Goal: Communication & Community: Answer question/provide support

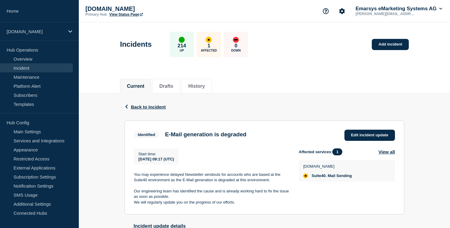
click at [23, 70] on link "Incident" at bounding box center [36, 67] width 73 height 9
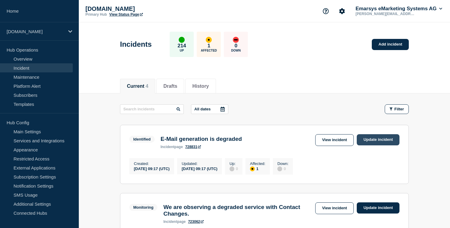
click at [368, 141] on link "Update incident" at bounding box center [378, 139] width 43 height 11
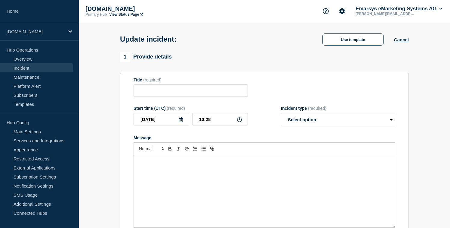
type input "E-Mail generation is degraded"
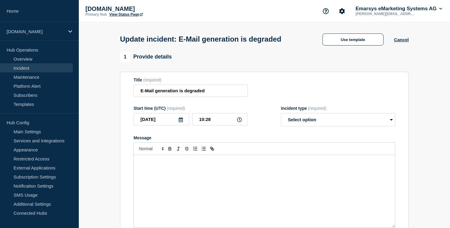
click at [176, 181] on div "Message" at bounding box center [264, 191] width 261 height 72
drag, startPoint x: 184, startPoint y: 166, endPoint x: 168, endPoint y: 167, distance: 15.7
click at [168, 164] on p "The cause of the -[issue]- has been identified and resolved." at bounding box center [264, 160] width 252 height 5
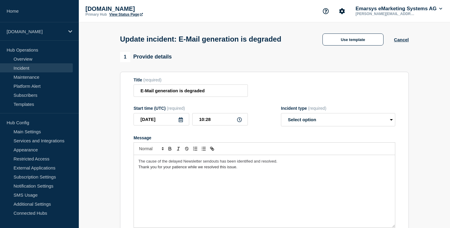
click at [238, 169] on p "Thank you for your patience while we resolved this issue." at bounding box center [264, 166] width 252 height 5
click at [302, 120] on select "Select option Investigating Identified Monitoring Resolved" at bounding box center [338, 119] width 114 height 13
select select "monitoring"
click at [281, 117] on select "Select option Investigating Identified Monitoring Resolved" at bounding box center [338, 119] width 114 height 13
drag, startPoint x: 137, startPoint y: 173, endPoint x: 242, endPoint y: 175, distance: 104.8
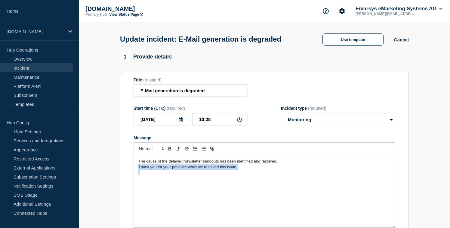
click at [242, 175] on div "The cause of the delayed Newsletter sendouts has been identified and resolved. …" at bounding box center [264, 191] width 261 height 72
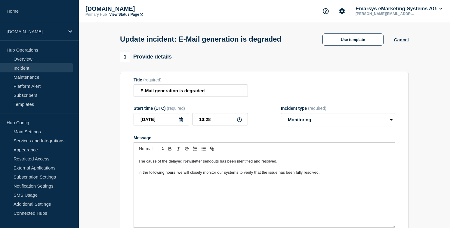
click at [162, 163] on span "The cause of the delayed Newsletter sendouts has been identified and resolved." at bounding box center [207, 161] width 139 height 5
drag, startPoint x: 170, startPoint y: 167, endPoint x: 281, endPoint y: 166, distance: 111.4
click at [281, 164] on p "The cause for the delayed Newsletter sendouts has been identified and resolved." at bounding box center [264, 160] width 252 height 5
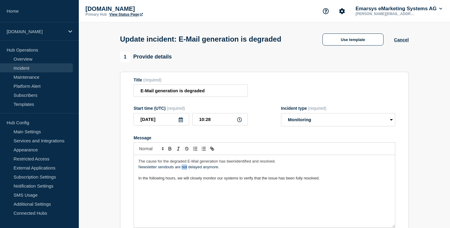
drag, startPoint x: 182, startPoint y: 173, endPoint x: 188, endPoint y: 173, distance: 5.4
click at [188, 169] on p "Newsletter sendouts are not delayed anymore." at bounding box center [264, 166] width 252 height 5
click at [169, 148] on icon "Toggle bold text" at bounding box center [170, 148] width 2 height 2
click at [174, 205] on div "The cause for the degraded E-Mail generation has been identified and resolved. …" at bounding box center [264, 191] width 261 height 72
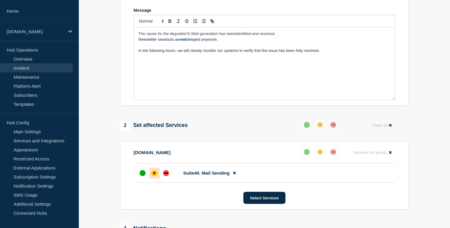
scroll to position [269, 0]
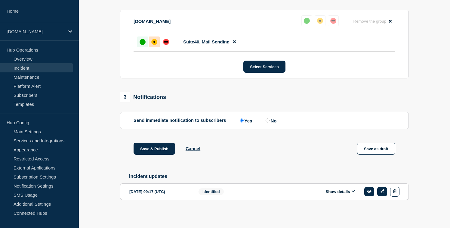
click at [142, 39] on div "up" at bounding box center [143, 42] width 6 height 6
click at [143, 147] on button "Save & Publish" at bounding box center [155, 148] width 42 height 12
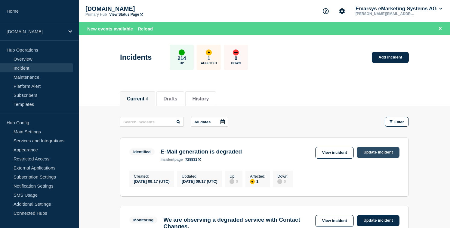
click at [373, 154] on link "Update incident" at bounding box center [378, 152] width 43 height 11
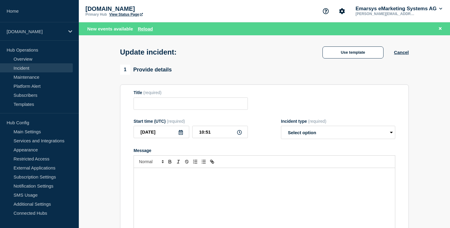
type input "E-Mail generation is degraded"
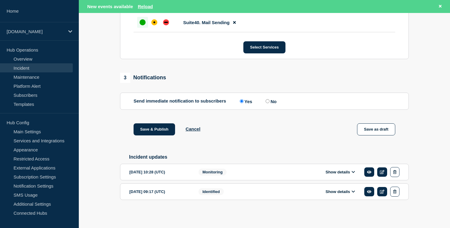
scroll to position [303, 0]
